Goal: Purchase product/service

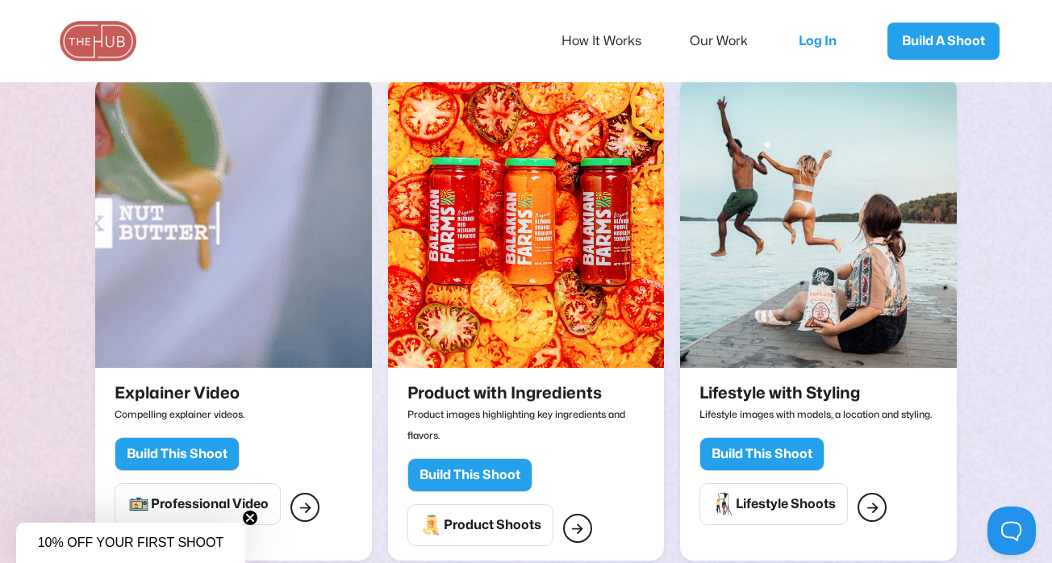
scroll to position [1847, 0]
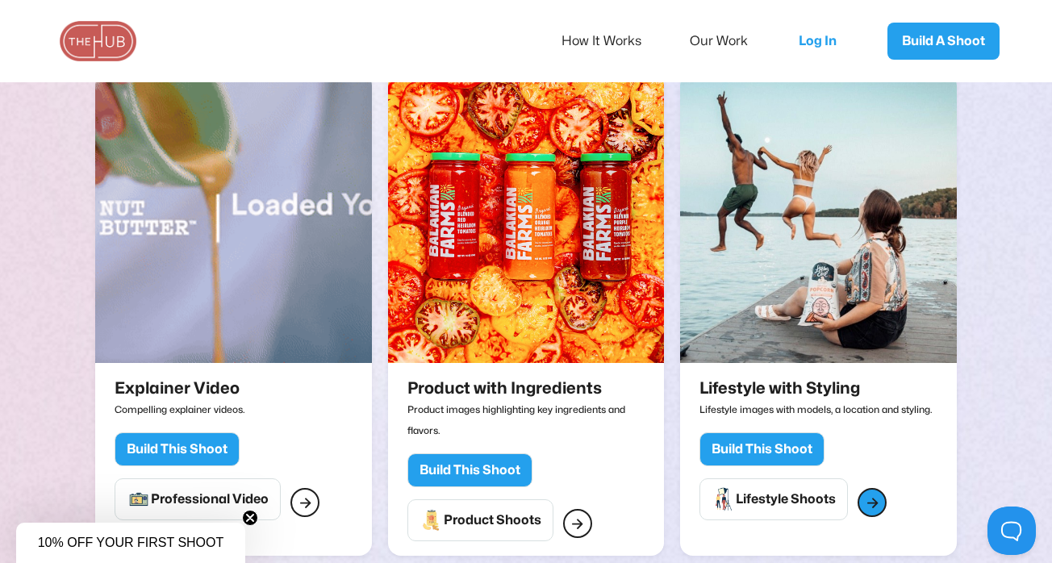
click at [876, 492] on div "" at bounding box center [873, 502] width 12 height 21
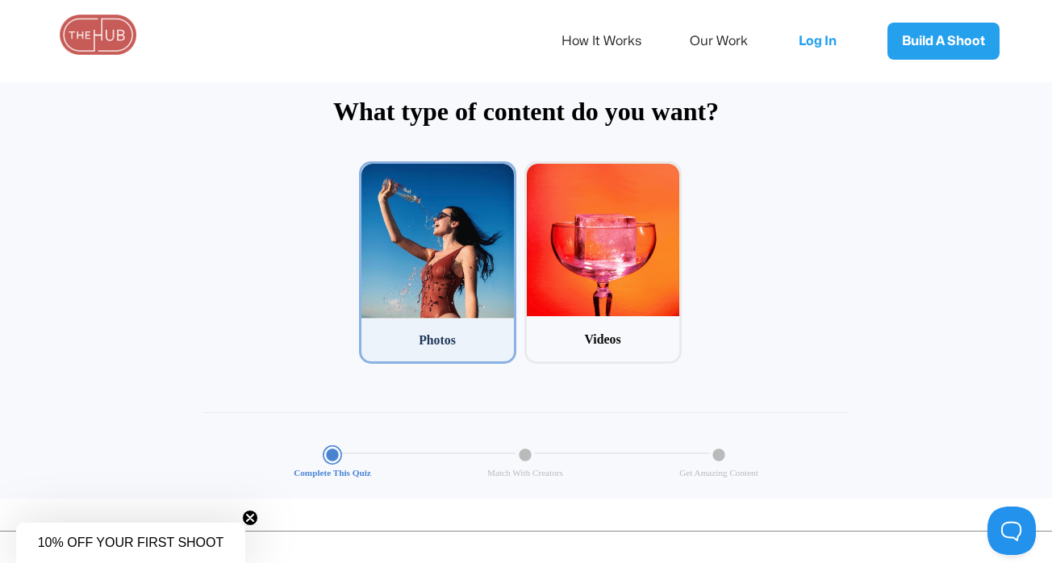
scroll to position [77, 0]
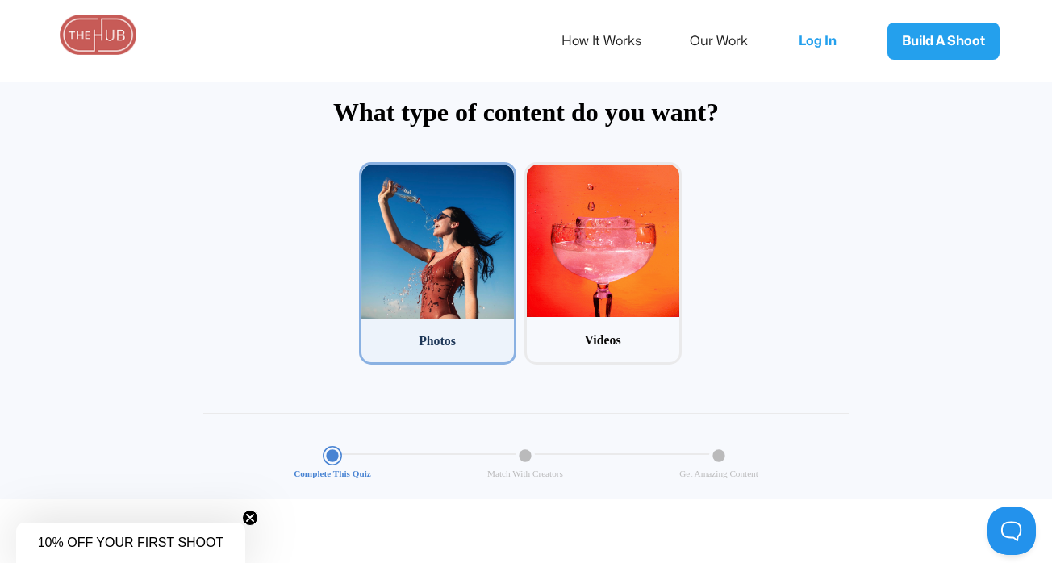
click at [458, 282] on div at bounding box center [438, 242] width 153 height 155
click at [370, 173] on input "1 Photos" at bounding box center [364, 167] width 10 height 10
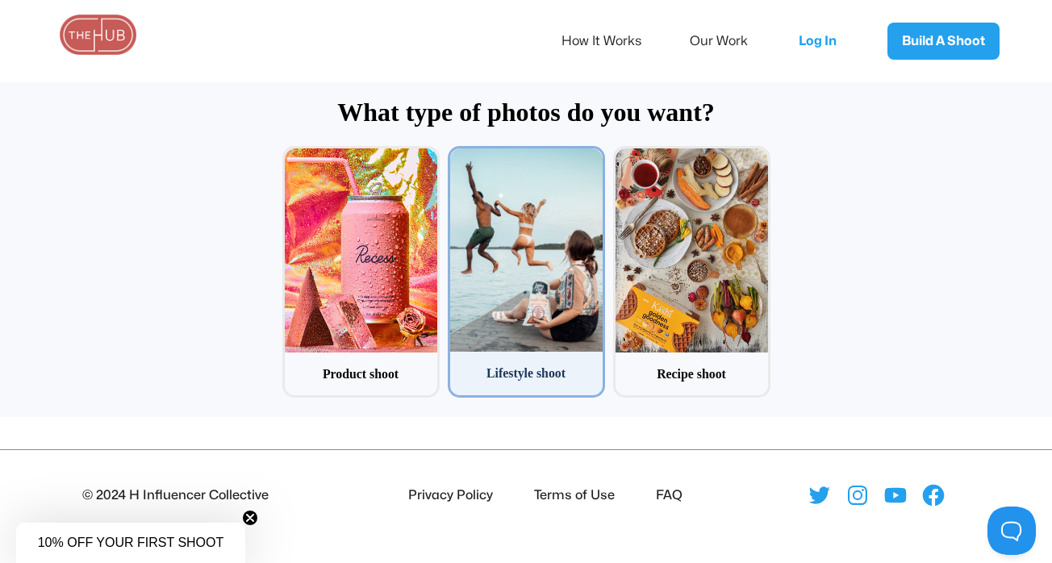
click at [550, 296] on div at bounding box center [526, 249] width 153 height 203
click at [458, 157] on input "2 Lifestyle shoot" at bounding box center [453, 151] width 10 height 10
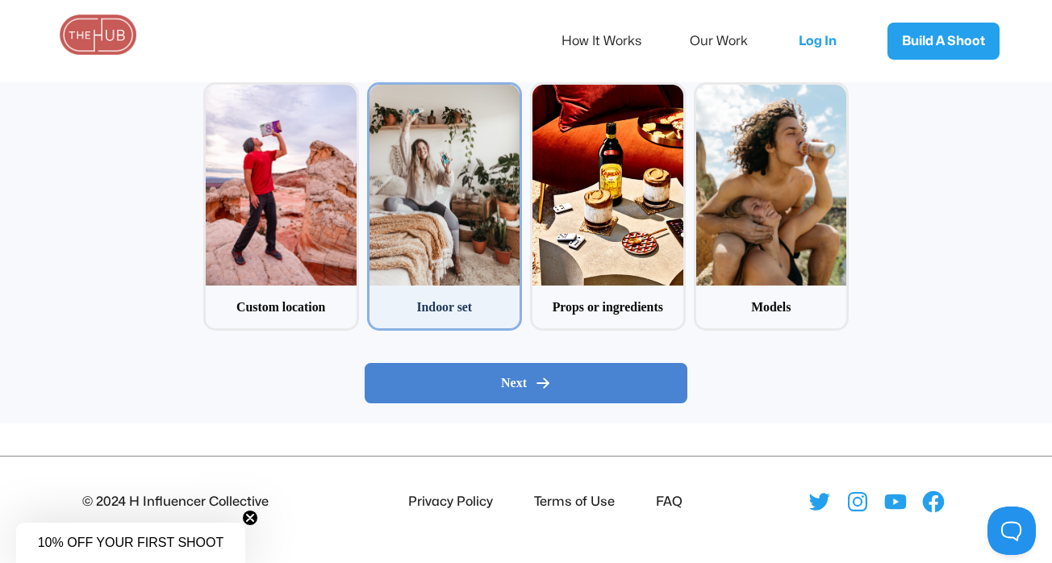
scroll to position [237, 0]
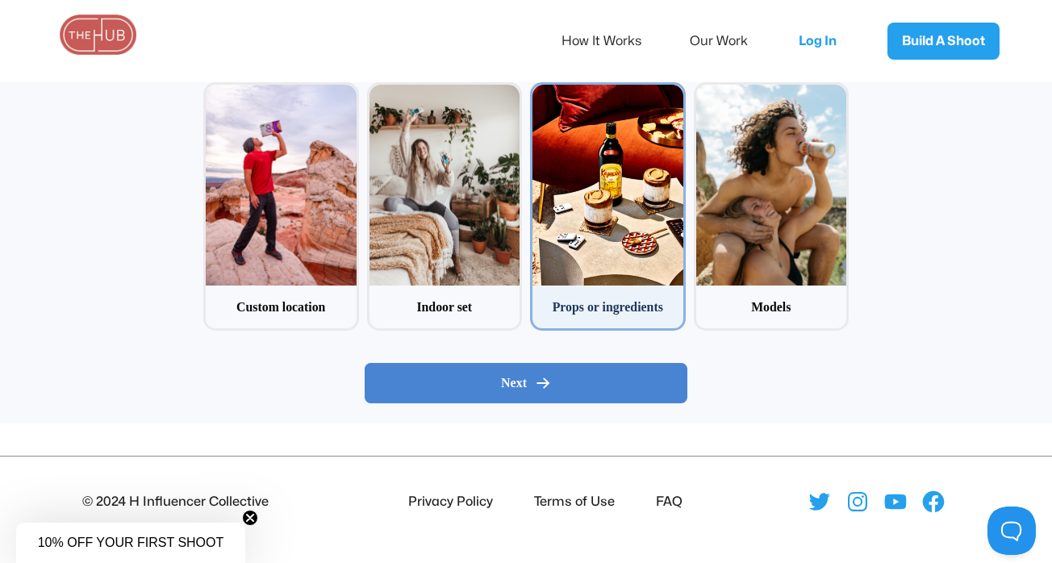
click at [617, 223] on div at bounding box center [608, 185] width 151 height 201
click at [541, 93] on input "3 Props or ingredients" at bounding box center [535, 87] width 10 height 10
checkbox input "true"
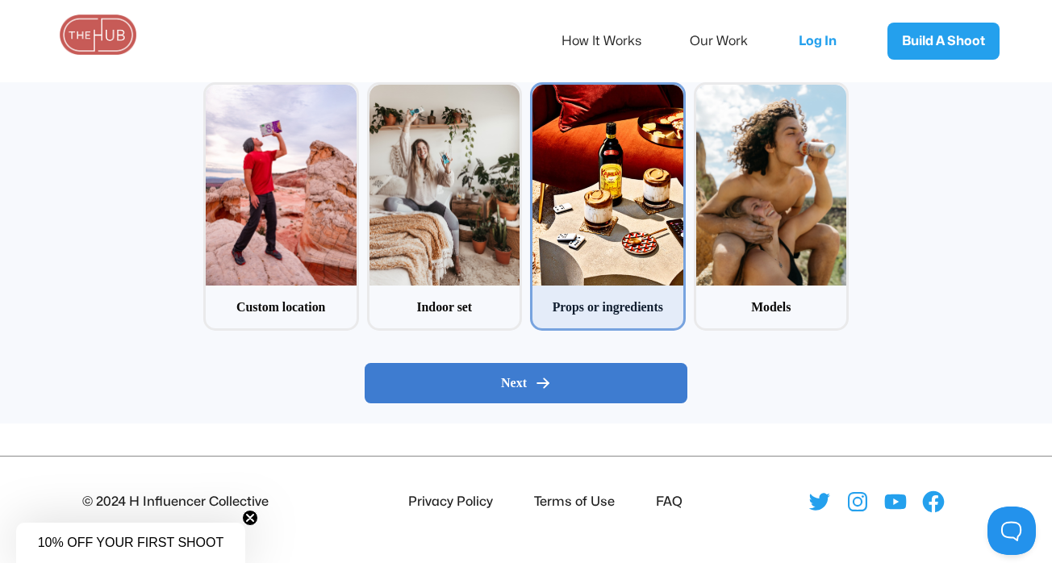
click at [566, 365] on button "Next" at bounding box center [526, 383] width 323 height 40
radio input "false"
radio input "true"
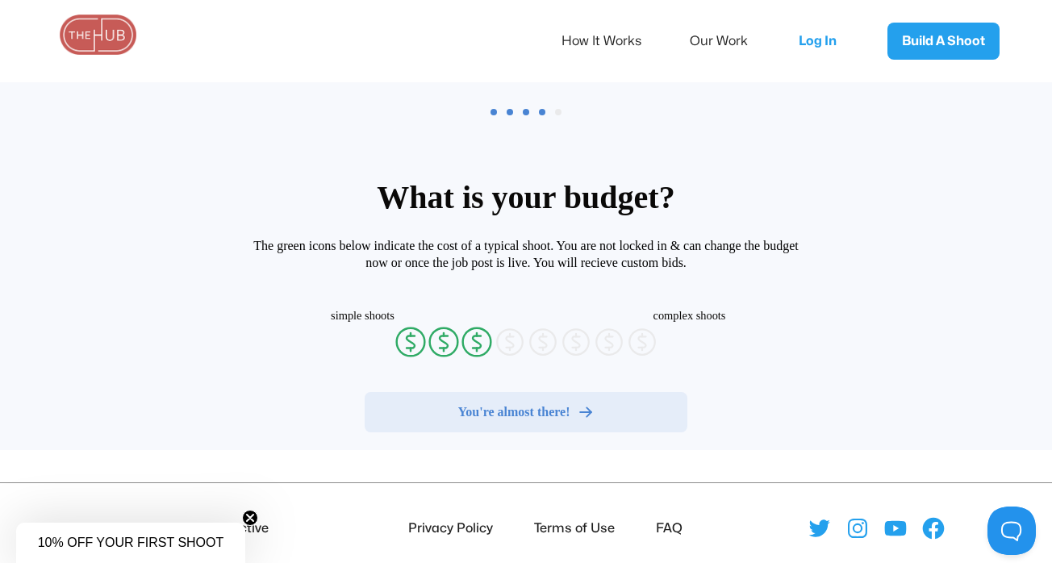
radio input "false"
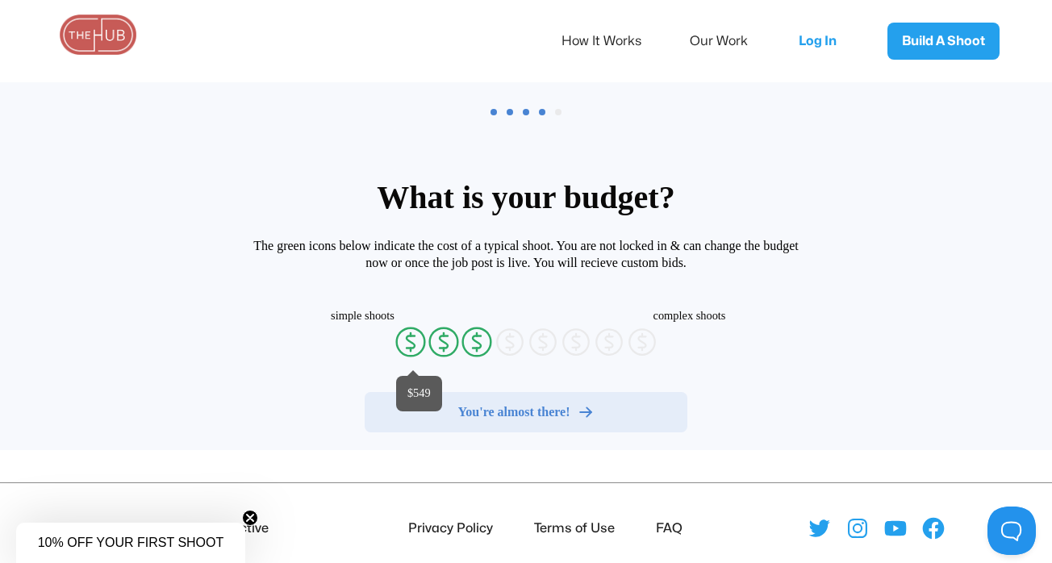
radio input "false"
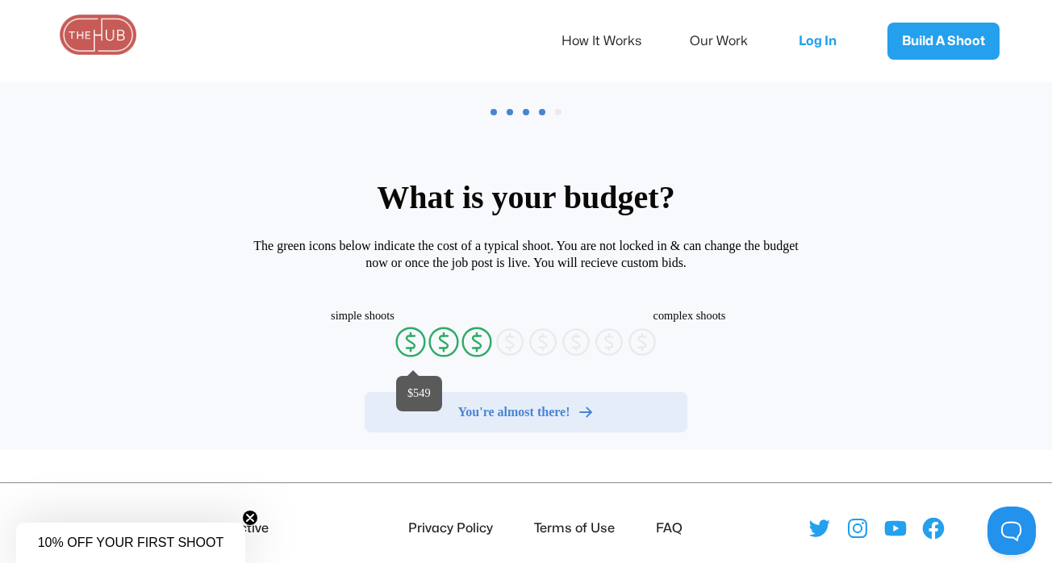
radio input "false"
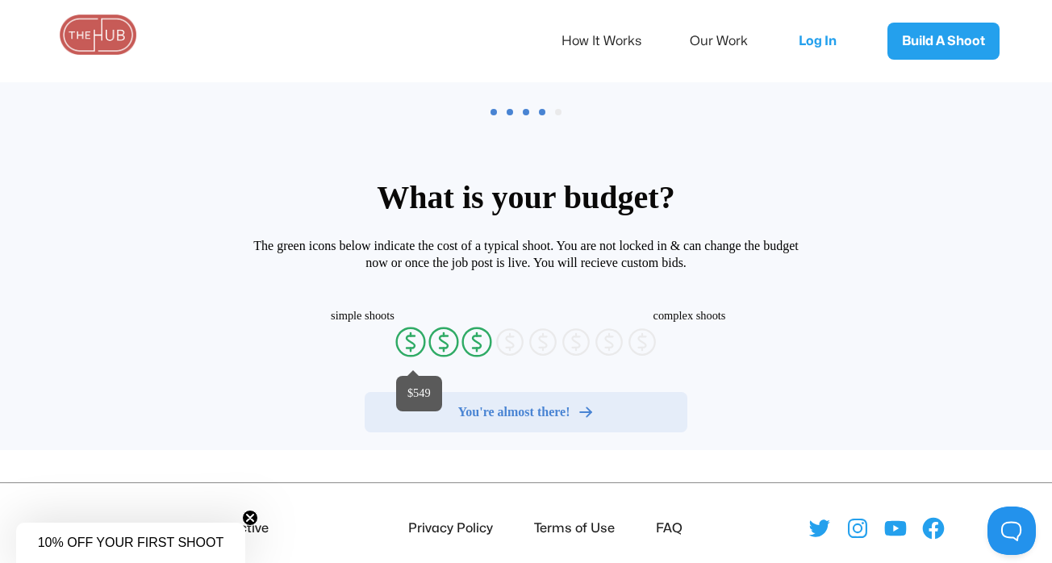
radio input "false"
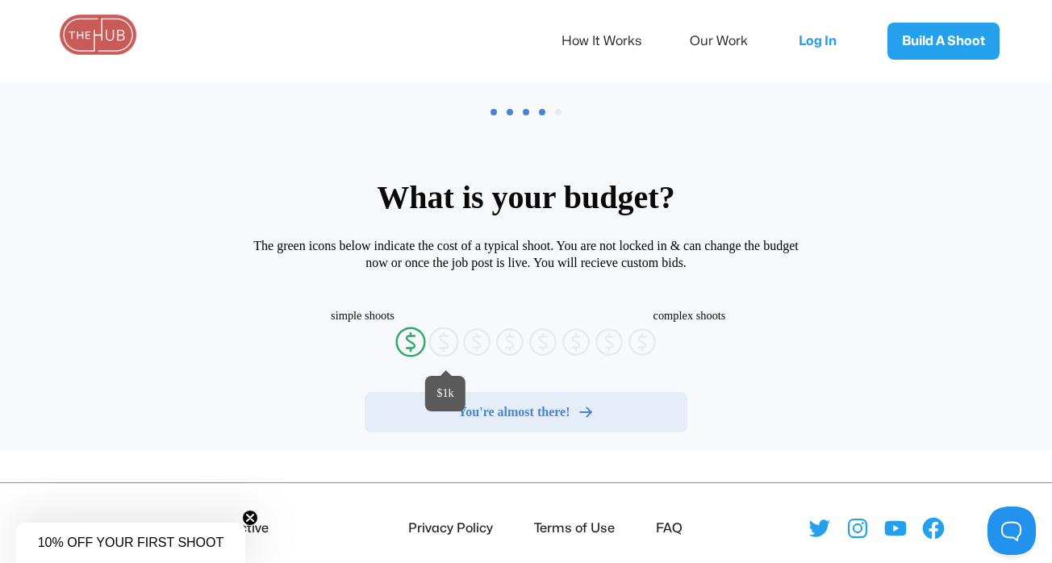
radio input "false"
click at [444, 344] on icon "currency-dollar-circle" at bounding box center [444, 342] width 32 height 32
radio input "true"
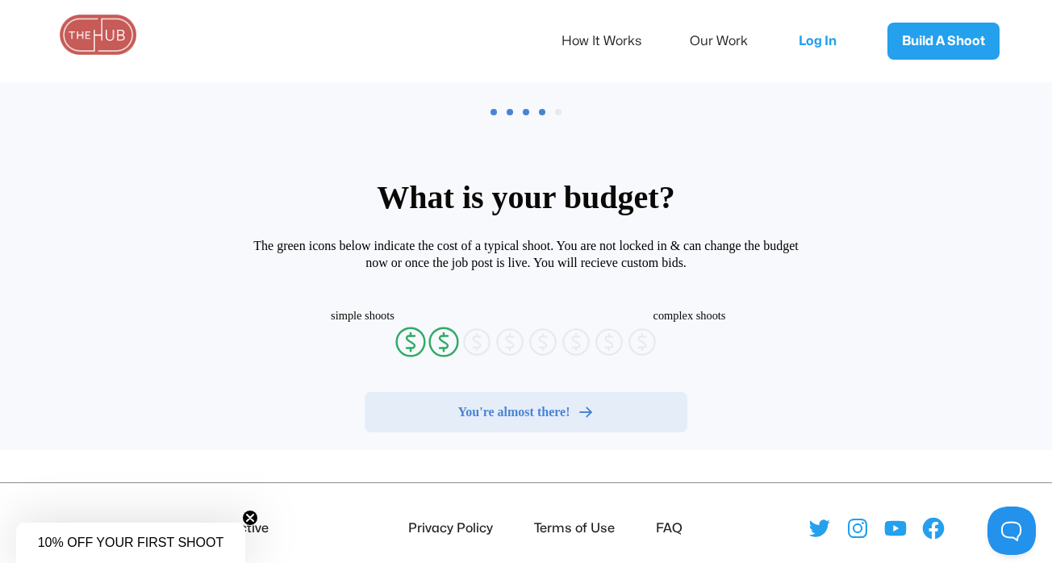
radio input "false"
click at [491, 405] on span "You're almost there!" at bounding box center [514, 412] width 112 height 16
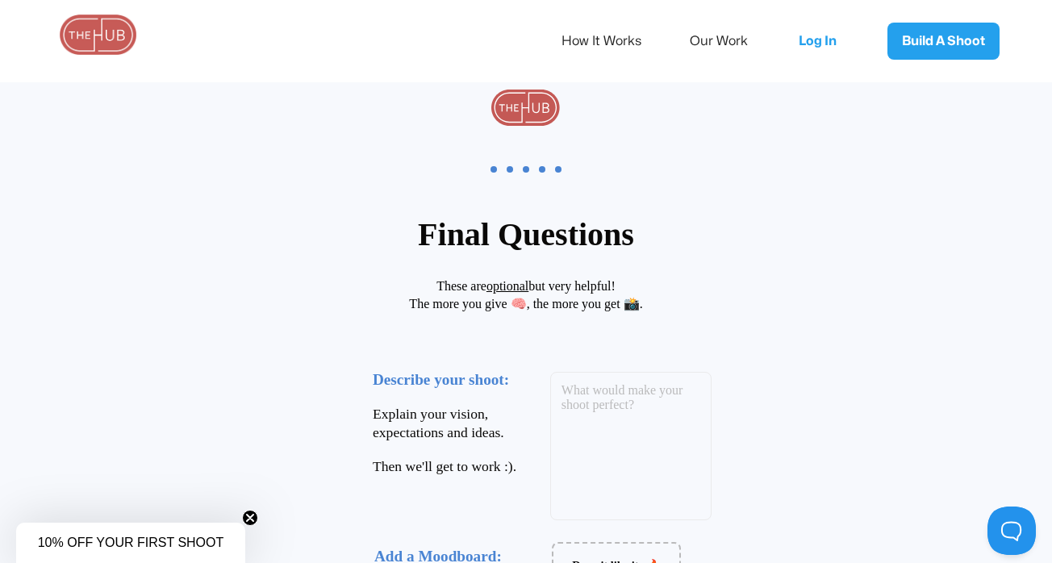
scroll to position [0, 0]
click at [687, 40] on div "How It Works Our Work" at bounding box center [665, 41] width 207 height 34
click at [706, 40] on link "Our Work" at bounding box center [730, 41] width 80 height 34
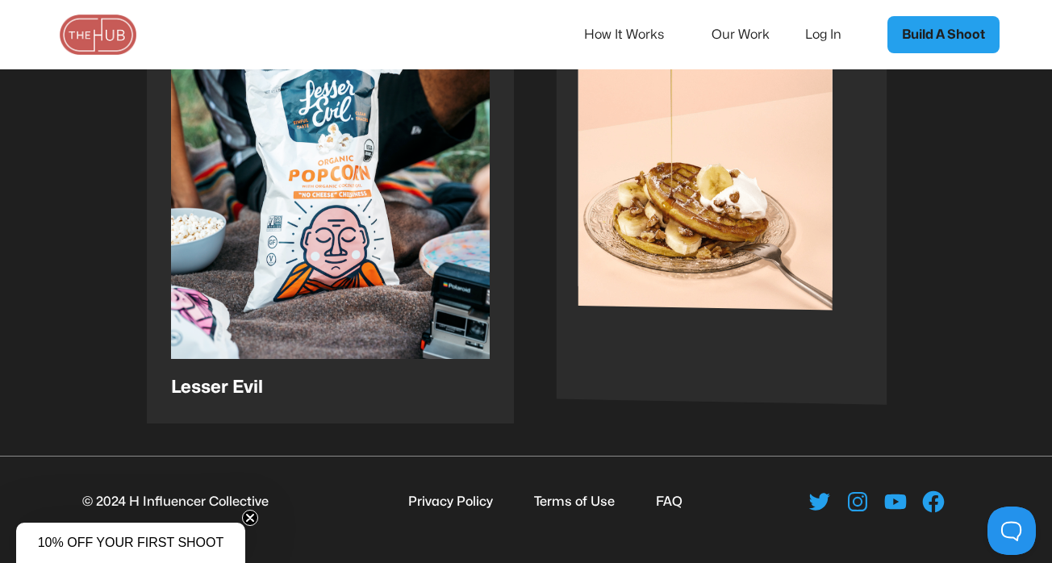
scroll to position [2769, 0]
click at [730, 265] on img at bounding box center [706, 186] width 254 height 307
click at [694, 226] on img at bounding box center [706, 186] width 254 height 307
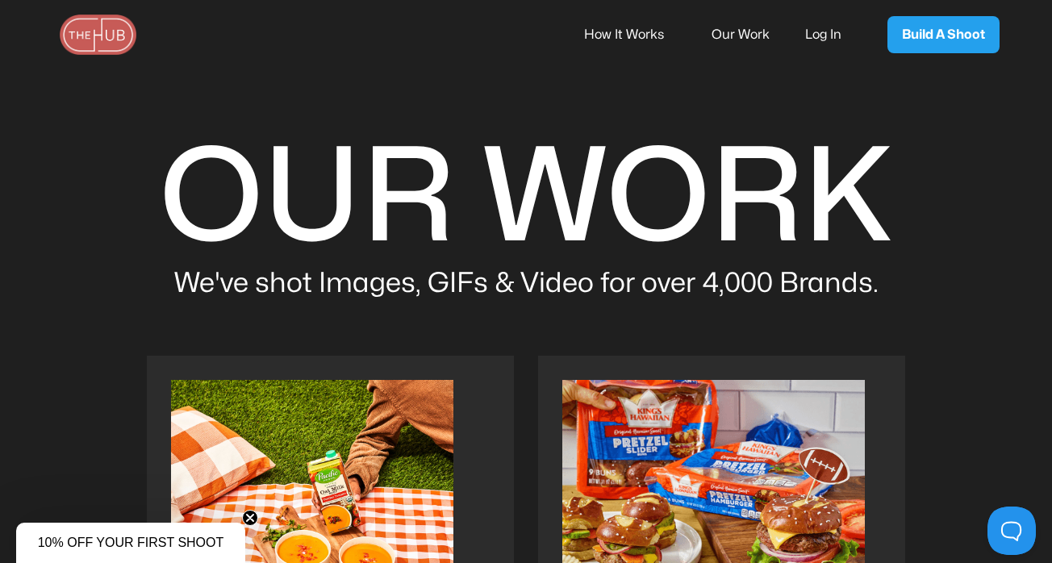
scroll to position [0, 0]
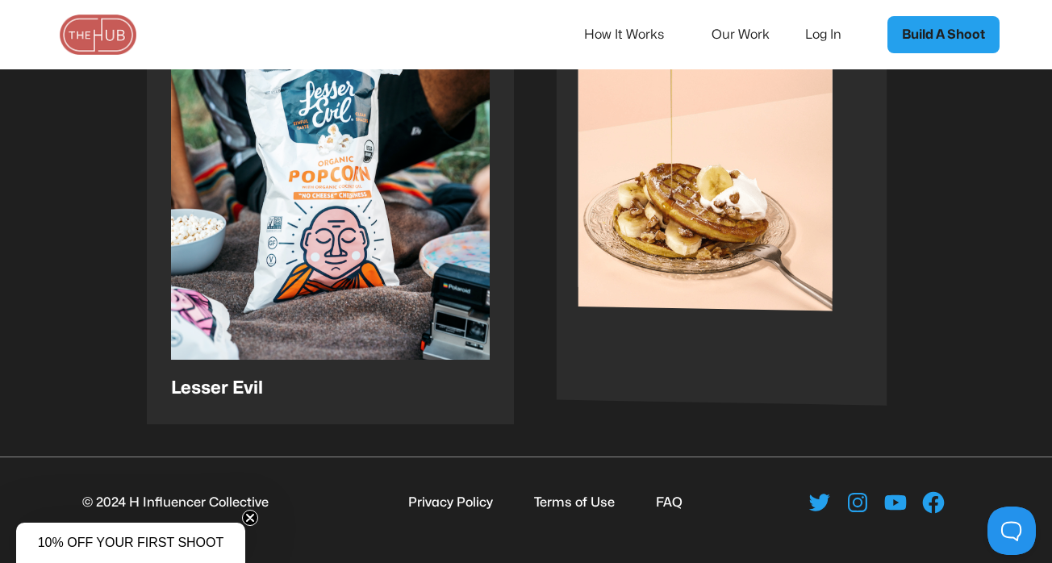
click at [680, 232] on img at bounding box center [706, 186] width 254 height 307
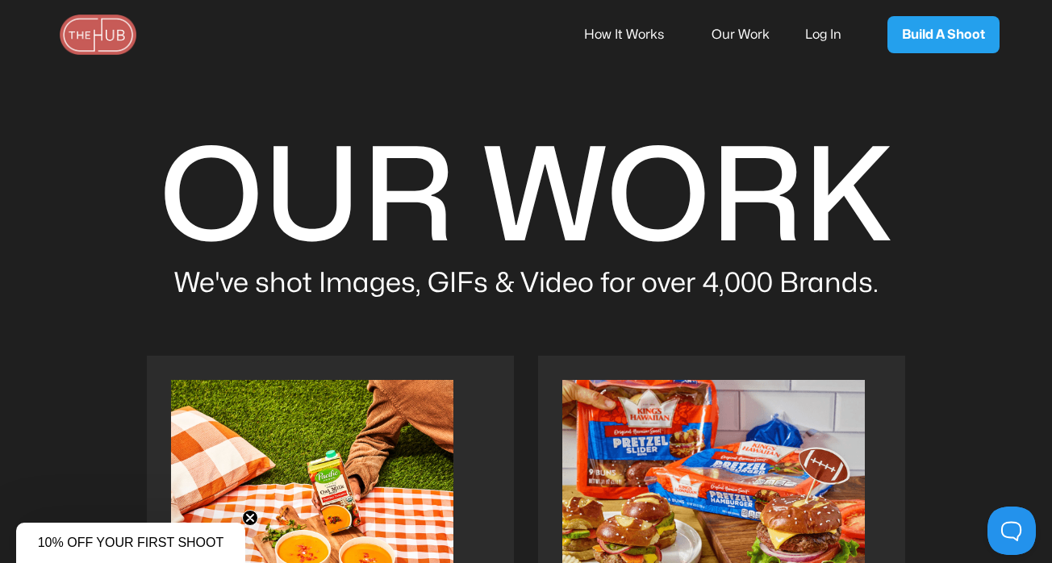
click at [641, 31] on link "How It Works" at bounding box center [635, 35] width 102 height 34
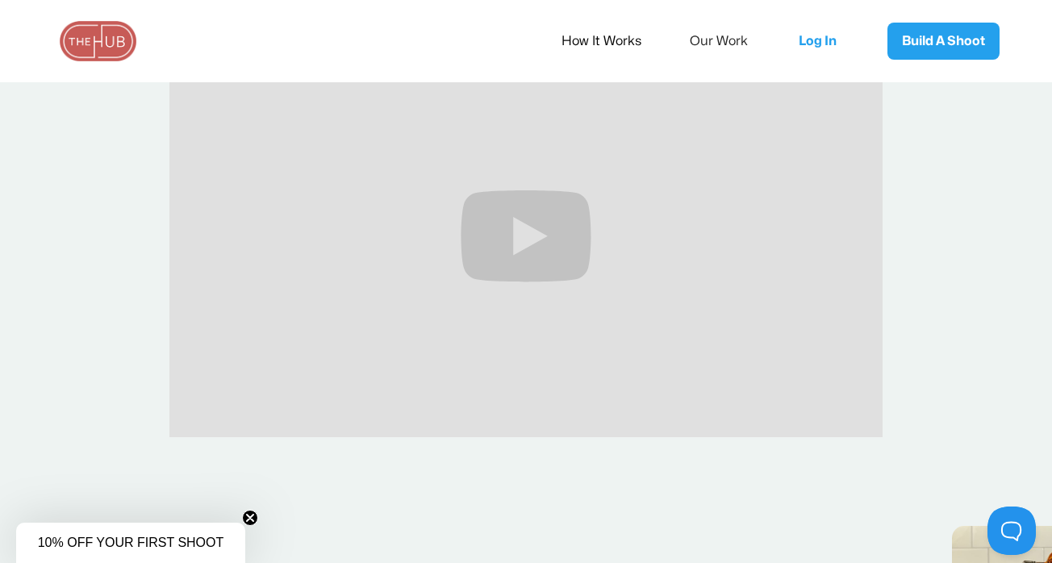
scroll to position [441, 0]
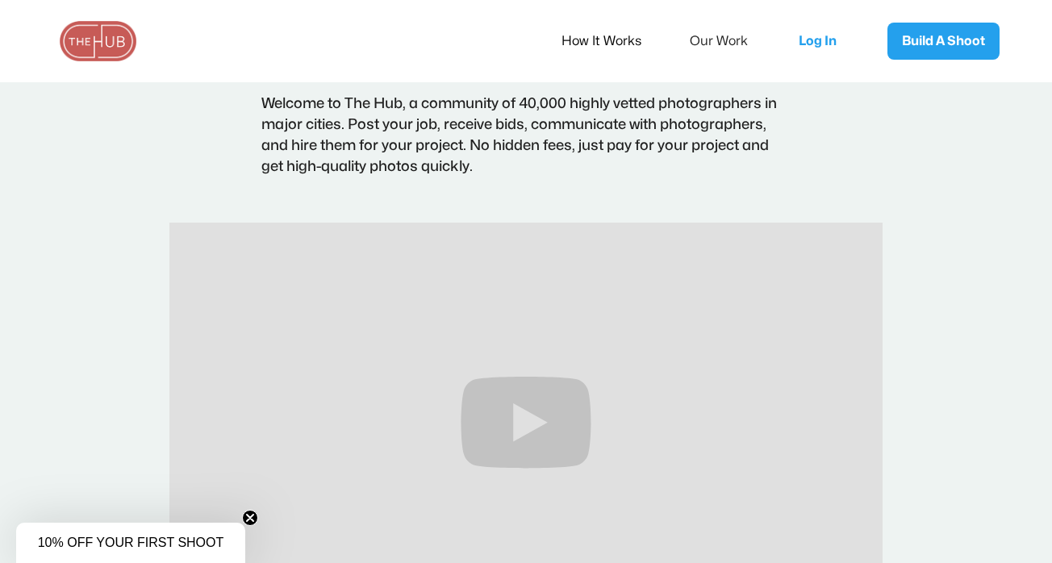
scroll to position [253, 0]
click at [245, 516] on circle "Close teaser" at bounding box center [250, 518] width 15 height 15
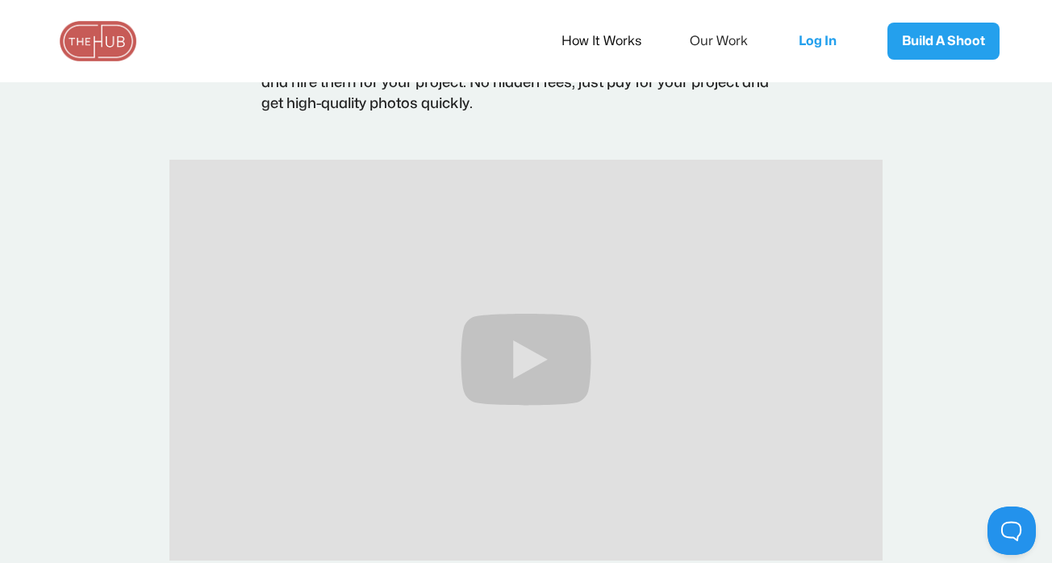
scroll to position [318, 0]
